Goal: Information Seeking & Learning: Learn about a topic

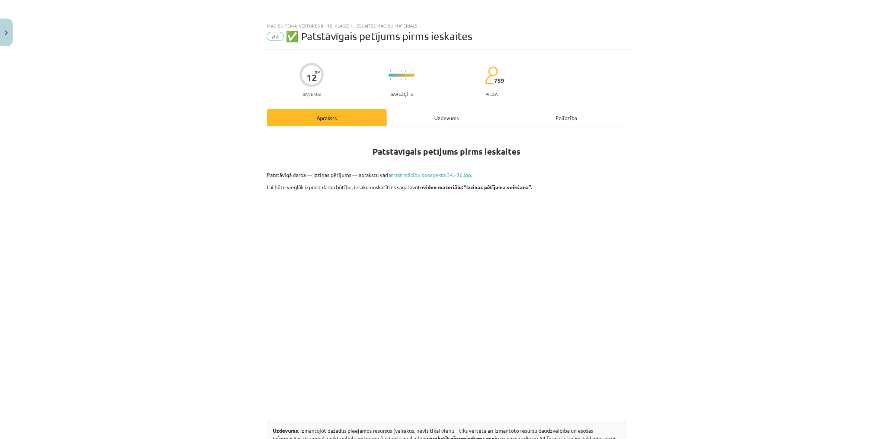
drag, startPoint x: 682, startPoint y: 278, endPoint x: 644, endPoint y: 79, distance: 203.1
click at [644, 79] on div "Mācību tēma: Vēstures ii - 12. klases 1. ieskaites mācību materiāls #4 ✅ Patstā…" at bounding box center [446, 219] width 893 height 439
click at [425, 120] on div "Uzdevums" at bounding box center [447, 117] width 120 height 17
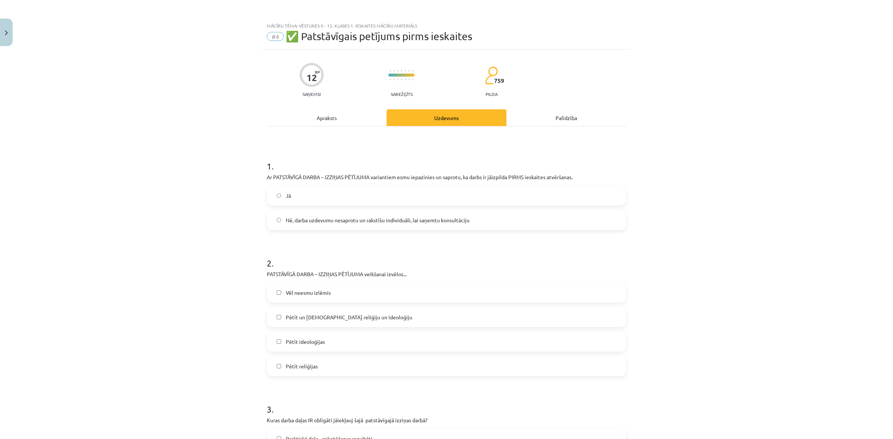
click at [348, 121] on div "Apraksts" at bounding box center [327, 117] width 120 height 17
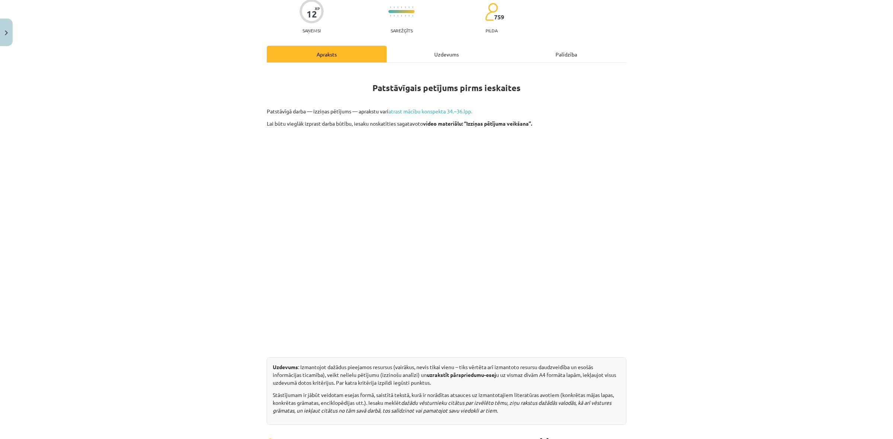
scroll to position [42, 0]
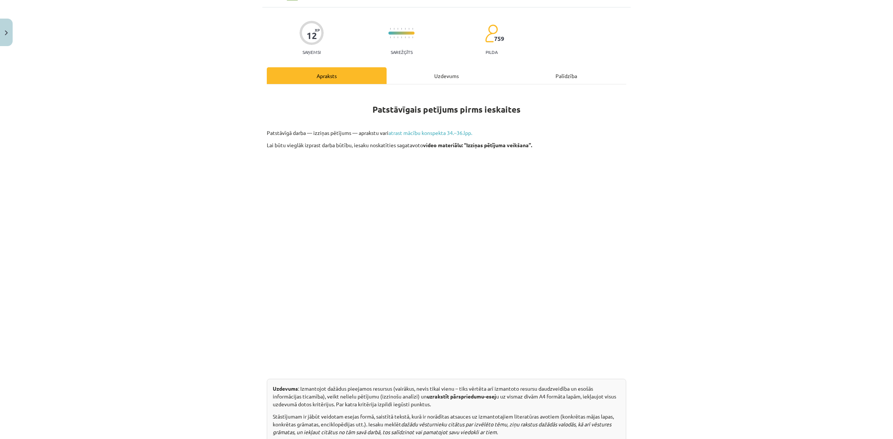
drag, startPoint x: 417, startPoint y: 151, endPoint x: 436, endPoint y: 147, distance: 20.1
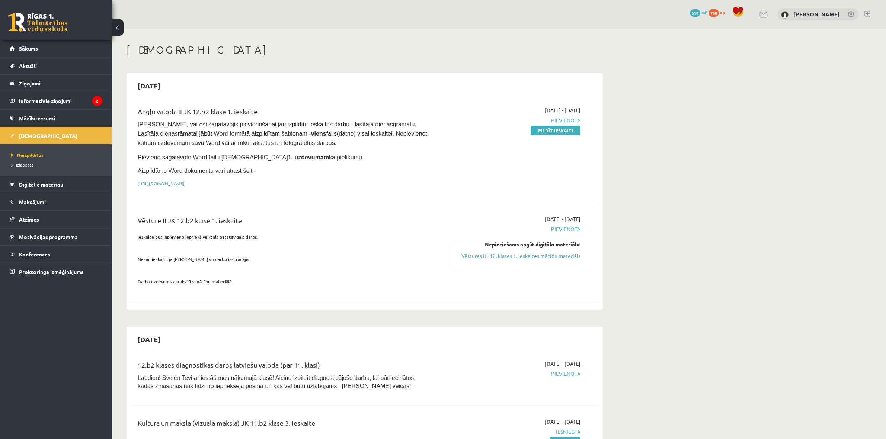
scroll to position [47, 0]
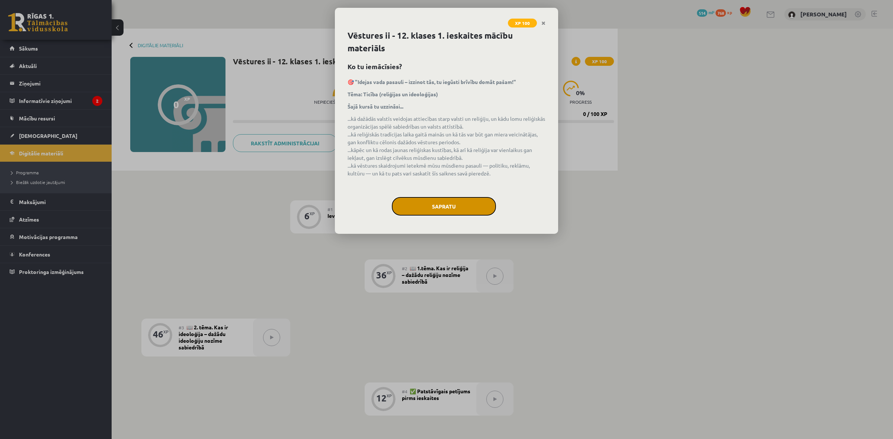
click at [434, 207] on button "Sapratu" at bounding box center [444, 206] width 104 height 19
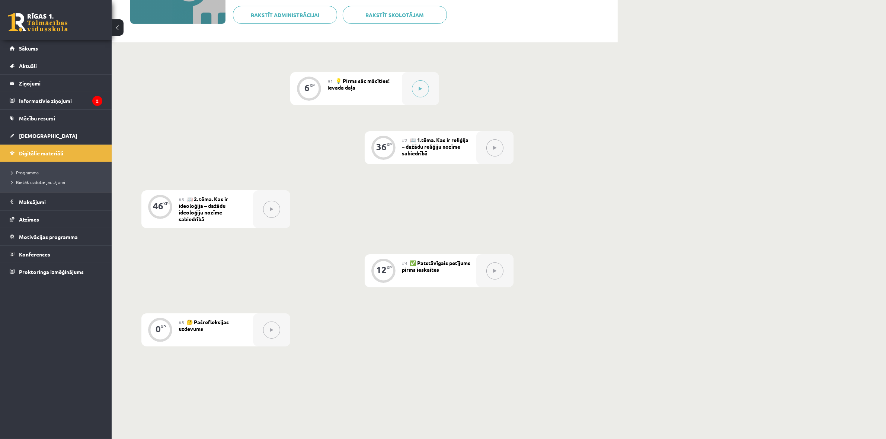
scroll to position [140, 0]
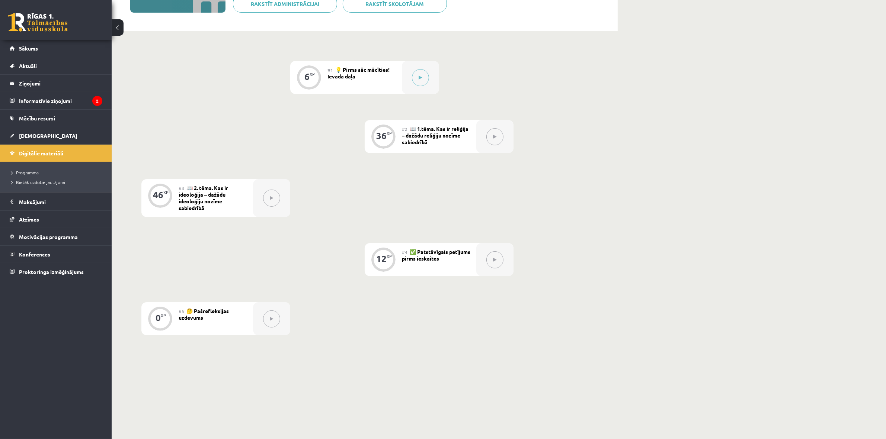
click at [499, 266] on button at bounding box center [494, 260] width 17 height 17
click at [273, 201] on button at bounding box center [271, 198] width 17 height 17
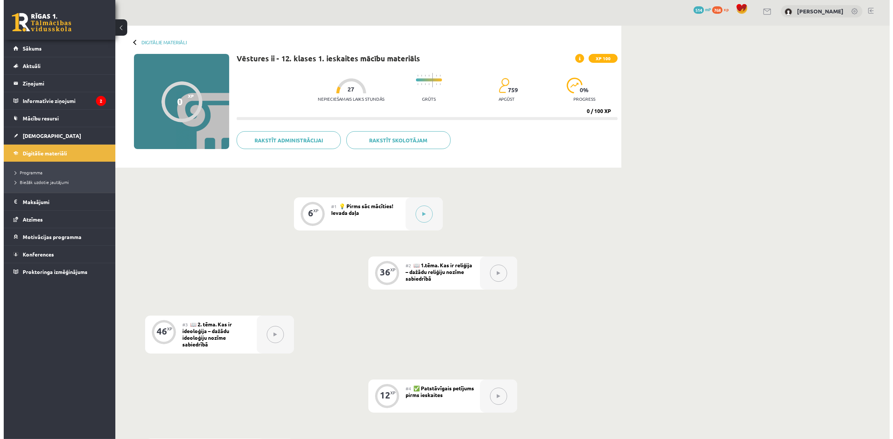
scroll to position [0, 0]
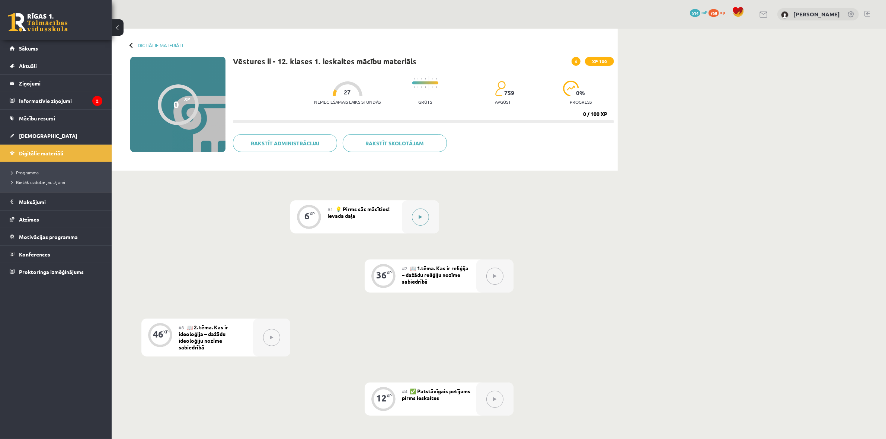
click at [420, 213] on button at bounding box center [420, 217] width 17 height 17
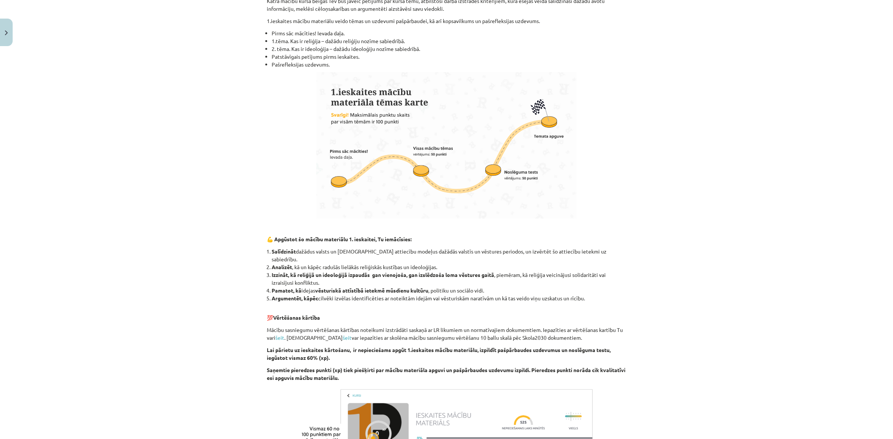
scroll to position [556, 0]
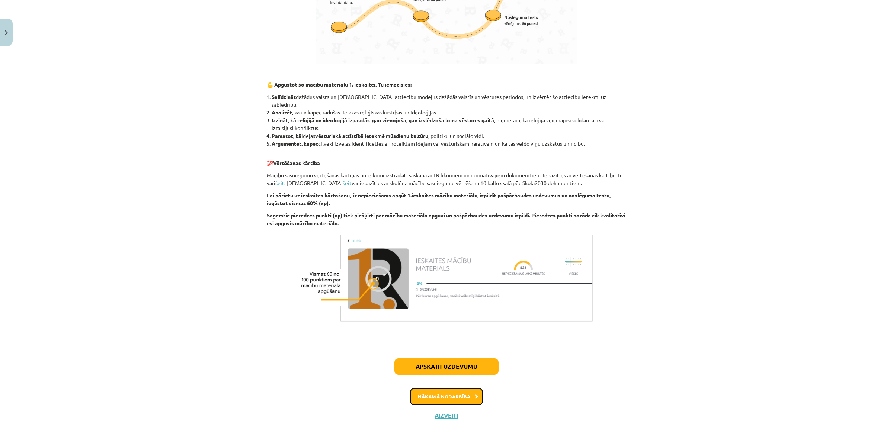
click at [445, 388] on button "Nākamā nodarbība" at bounding box center [446, 396] width 73 height 17
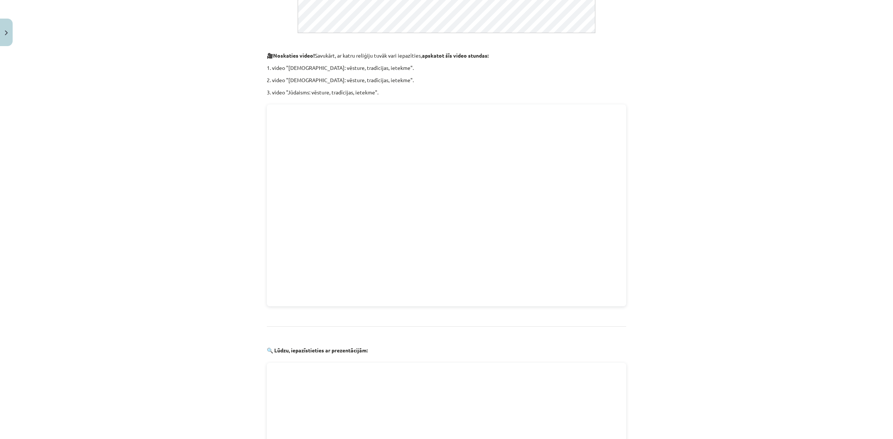
scroll to position [902, 0]
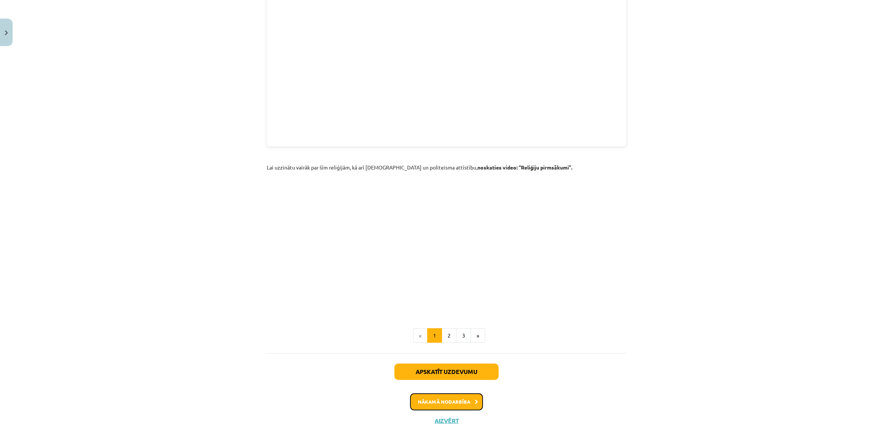
click at [455, 397] on button "Nākamā nodarbība" at bounding box center [446, 402] width 73 height 17
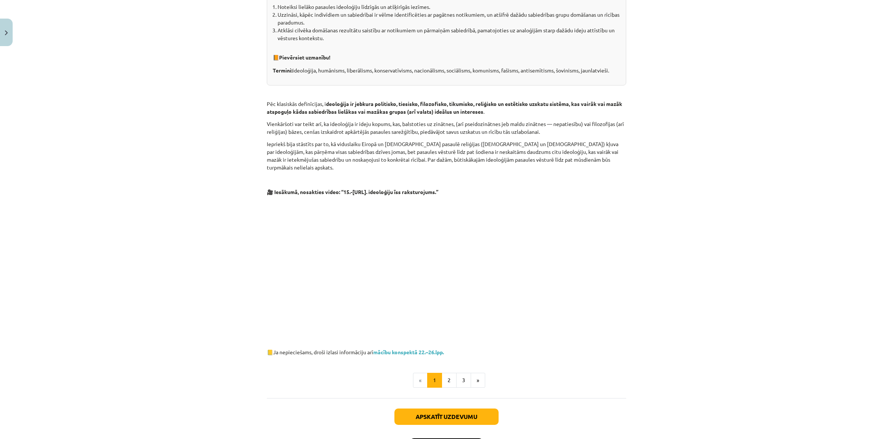
scroll to position [237, 0]
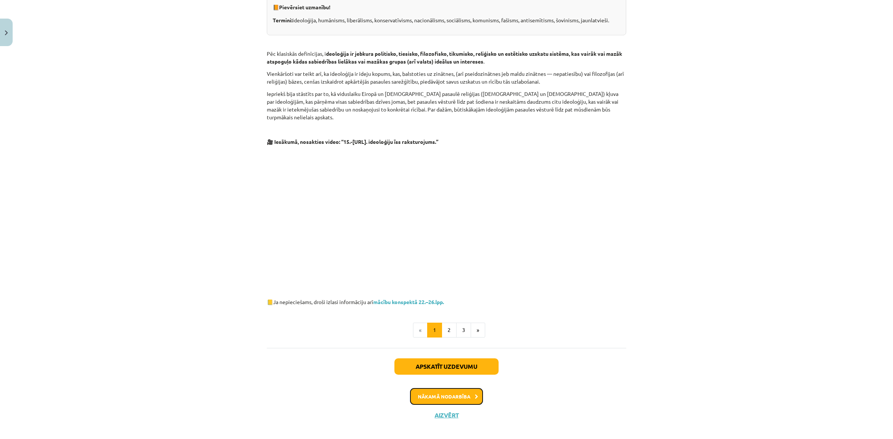
click at [448, 391] on button "Nākamā nodarbība" at bounding box center [446, 396] width 73 height 17
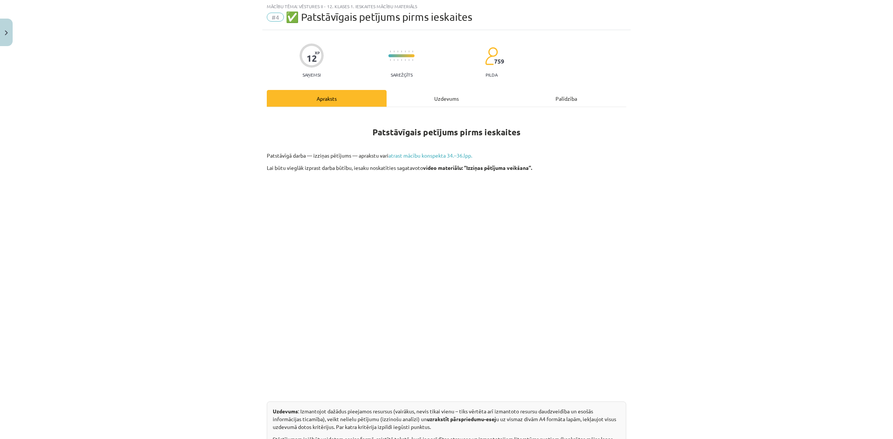
scroll to position [19, 0]
drag, startPoint x: 691, startPoint y: 247, endPoint x: 686, endPoint y: 246, distance: 4.2
click at [690, 247] on div "Mācību tēma: Vēstures ii - 12. klases 1. ieskaites mācību materiāls #4 ✅ Patstā…" at bounding box center [446, 219] width 893 height 439
